Goal: Task Accomplishment & Management: Manage account settings

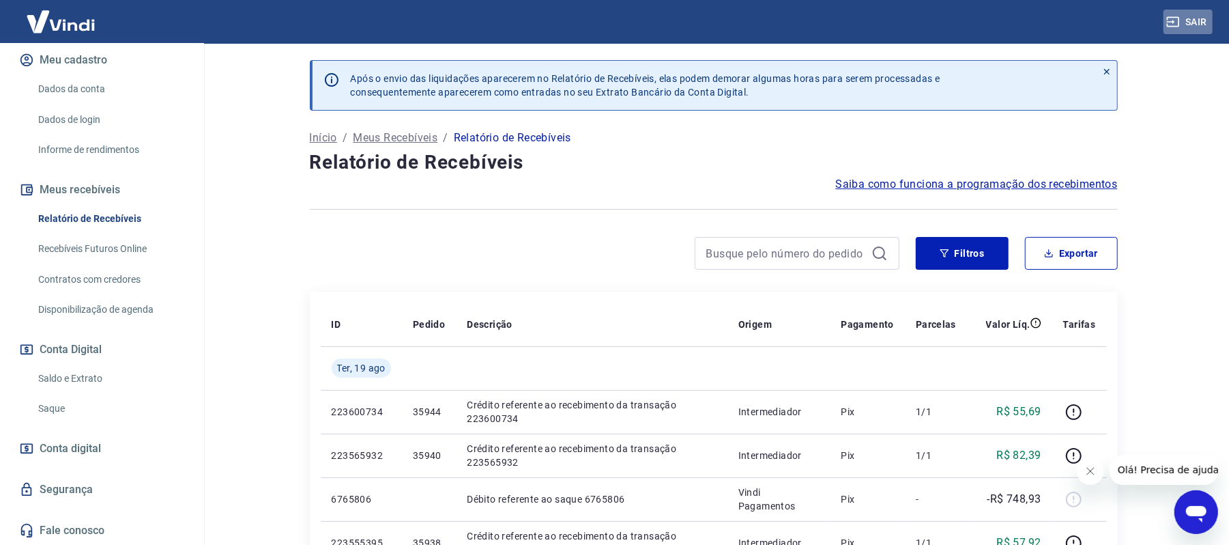
click at [1191, 18] on button "Sair" at bounding box center [1188, 22] width 49 height 25
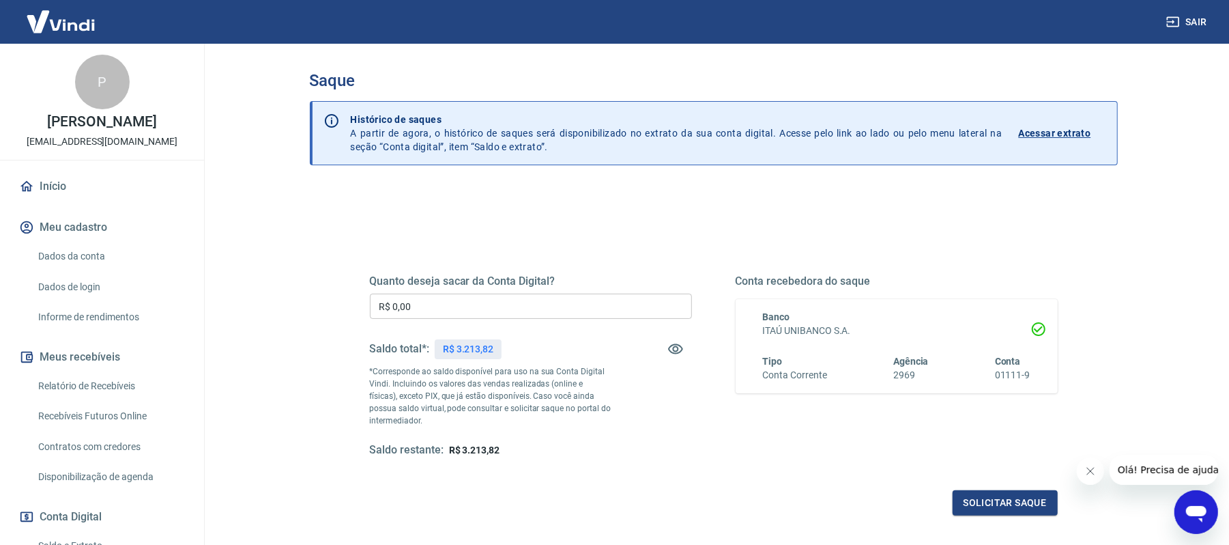
click at [1199, 17] on button "Sair" at bounding box center [1188, 22] width 49 height 25
